Goal: Transaction & Acquisition: Purchase product/service

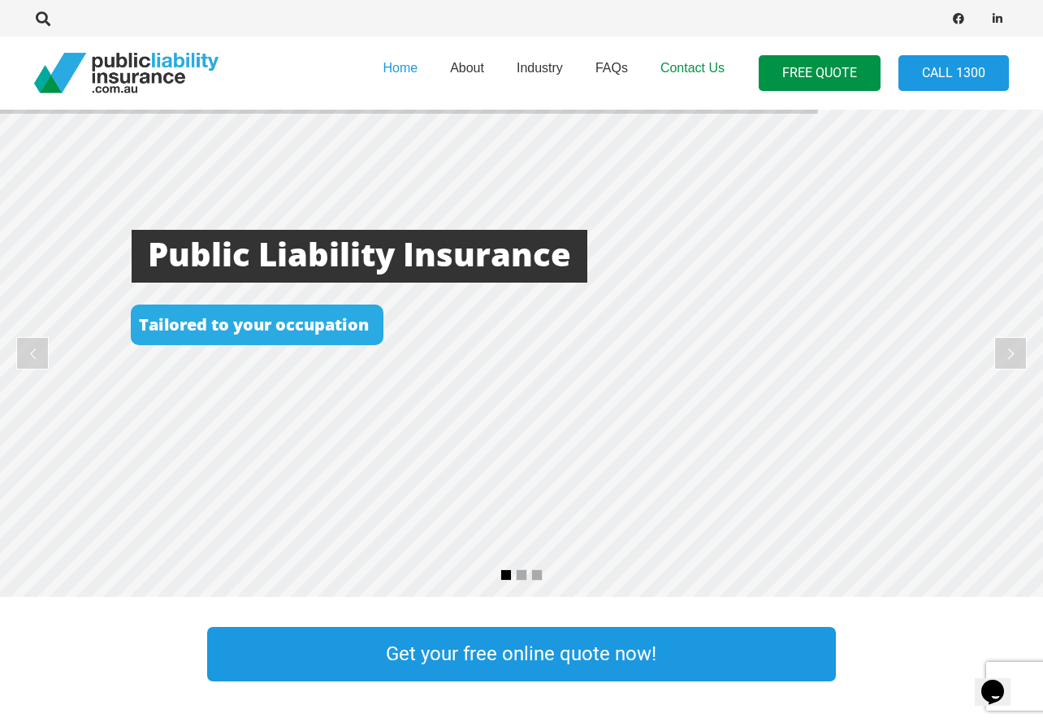
click at [690, 68] on span "Contact Us" at bounding box center [692, 68] width 64 height 14
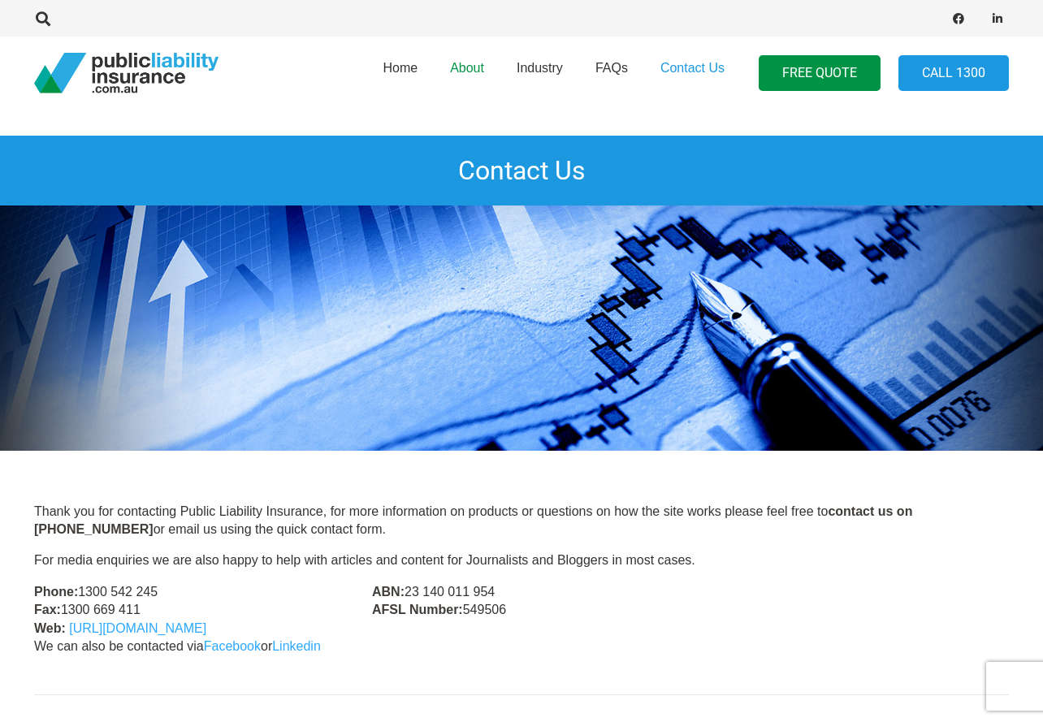
click at [468, 73] on span "About" at bounding box center [467, 68] width 34 height 14
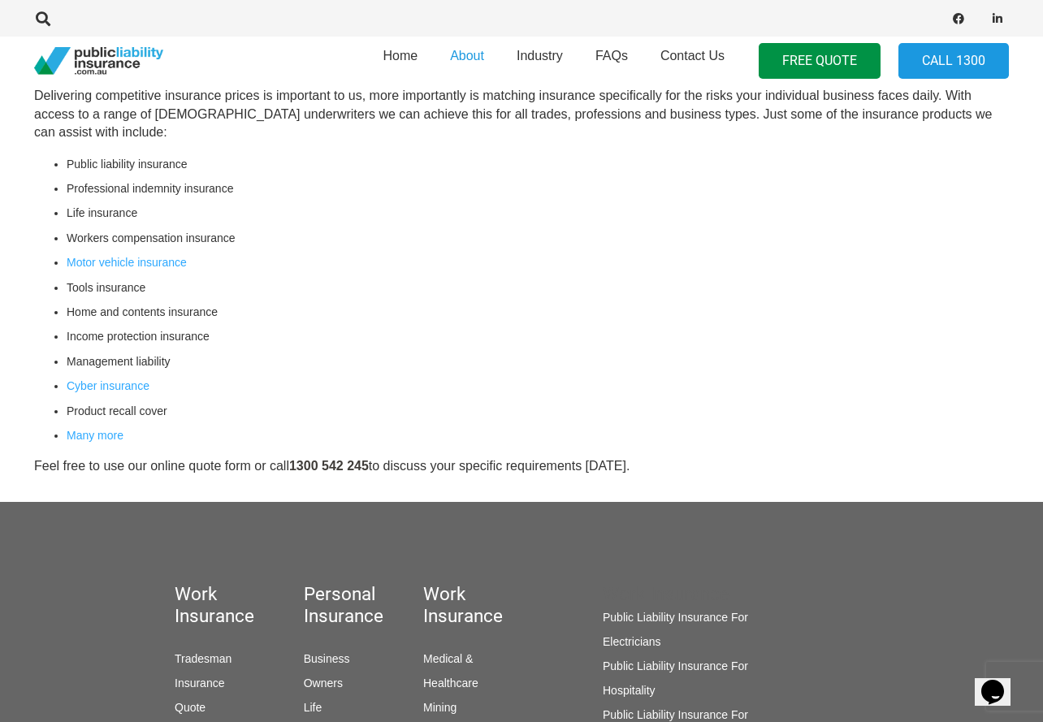
scroll to position [162, 0]
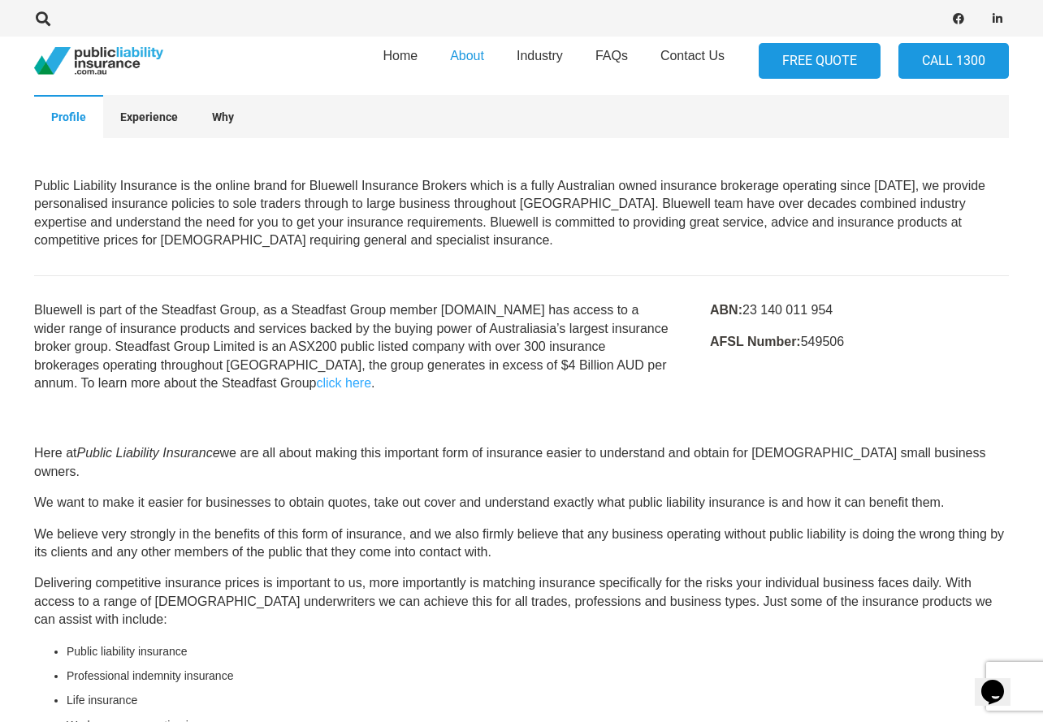
click at [827, 67] on link "FREE QUOTE" at bounding box center [820, 61] width 122 height 37
